Goal: Navigation & Orientation: Understand site structure

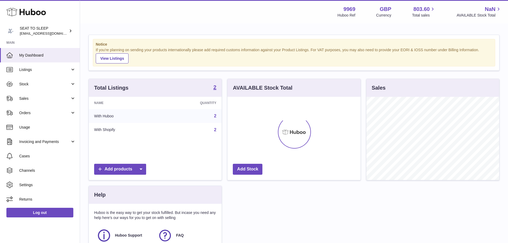
scroll to position [83, 133]
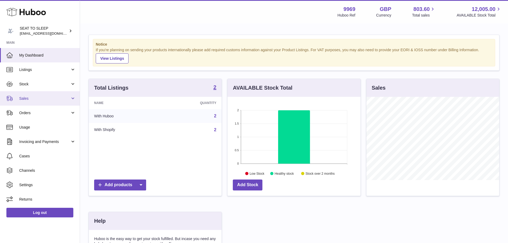
click at [52, 100] on span "Sales" at bounding box center [44, 98] width 51 height 5
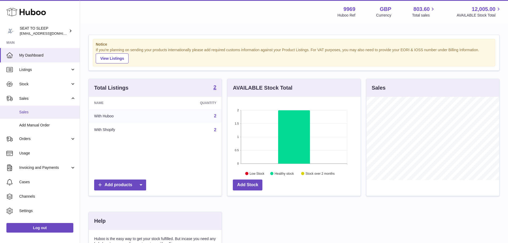
click at [38, 109] on link "Sales" at bounding box center [40, 112] width 80 height 13
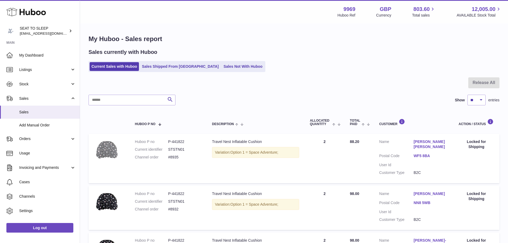
click at [113, 154] on img at bounding box center [107, 150] width 27 height 22
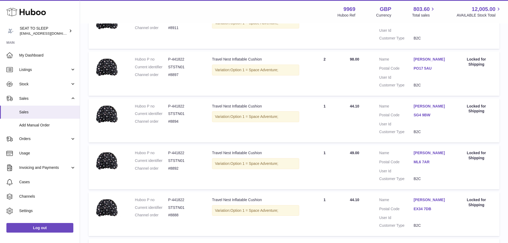
scroll to position [425, 0]
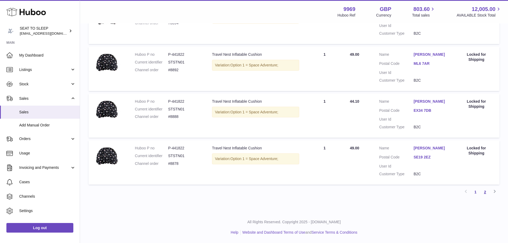
click at [485, 194] on link "2" at bounding box center [485, 192] width 10 height 10
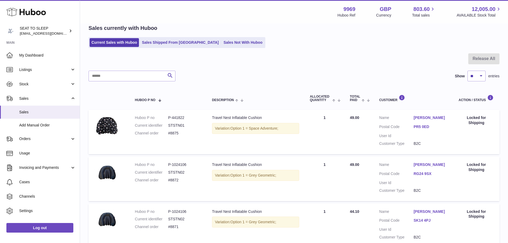
scroll to position [87, 0]
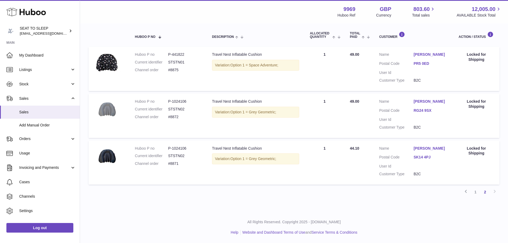
click at [109, 113] on img at bounding box center [107, 109] width 27 height 21
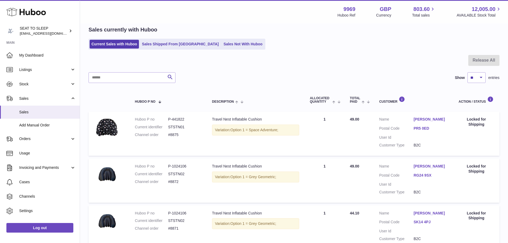
scroll to position [22, 0]
click at [44, 170] on span "Invoicing and Payments" at bounding box center [44, 167] width 51 height 5
click at [41, 218] on span "Account Balance" at bounding box center [47, 220] width 57 height 5
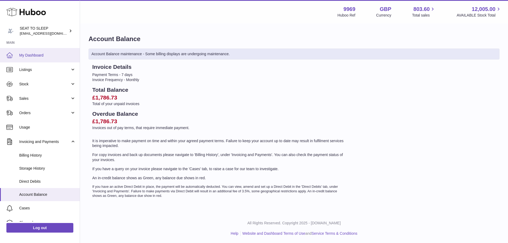
click at [37, 52] on link "My Dashboard" at bounding box center [40, 55] width 80 height 14
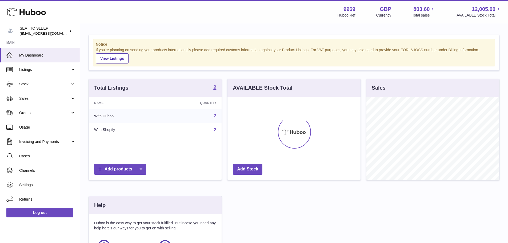
scroll to position [83, 133]
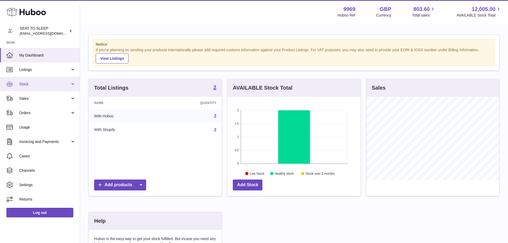
click at [50, 85] on span "Stock" at bounding box center [44, 84] width 51 height 5
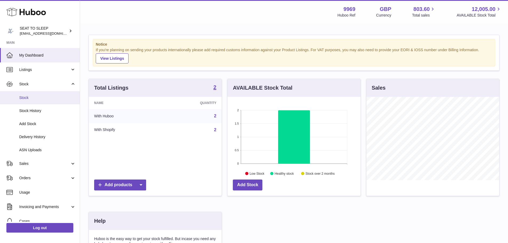
click at [43, 97] on span "Stock" at bounding box center [47, 97] width 57 height 5
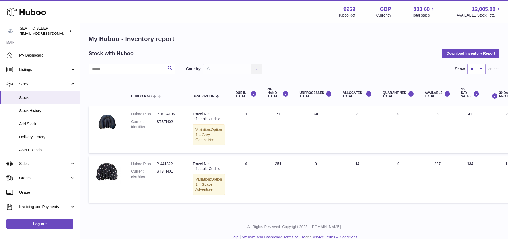
scroll to position [29, 0]
